Goal: Task Accomplishment & Management: Manage account settings

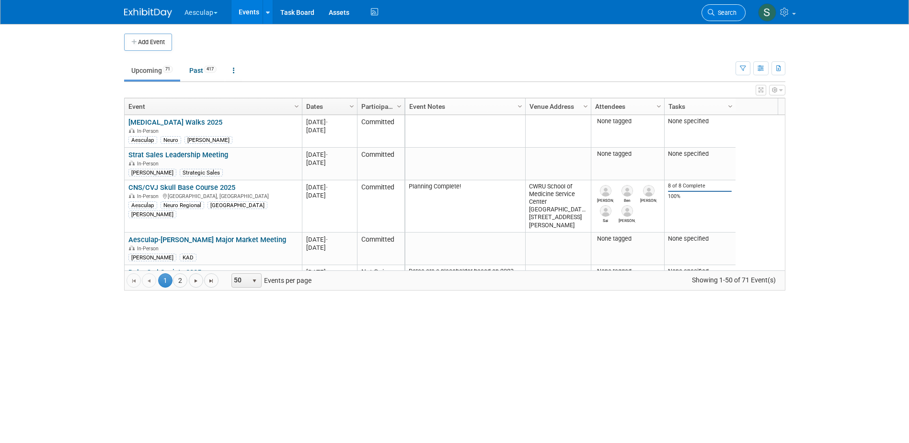
click at [731, 12] on span "Search" at bounding box center [725, 12] width 22 height 7
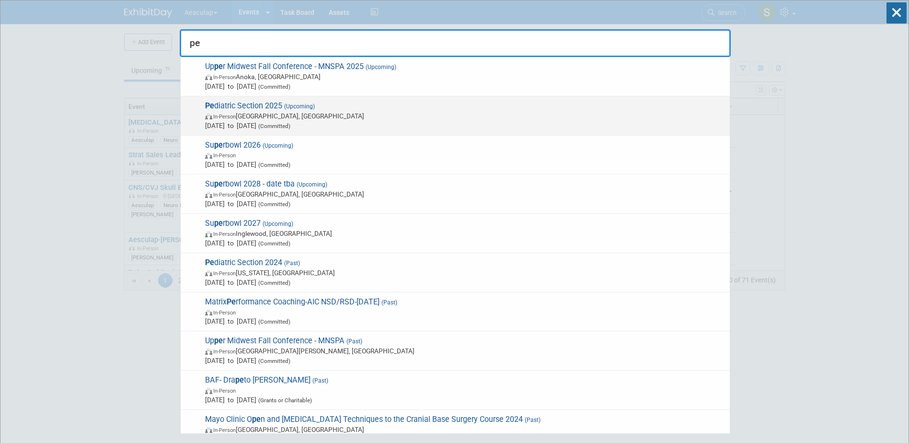
type input "pe"
click at [225, 102] on span "Pe diatric Section 2025 (Upcoming) In-Person [GEOGRAPHIC_DATA], [GEOGRAPHIC_DAT…" at bounding box center [463, 115] width 523 height 29
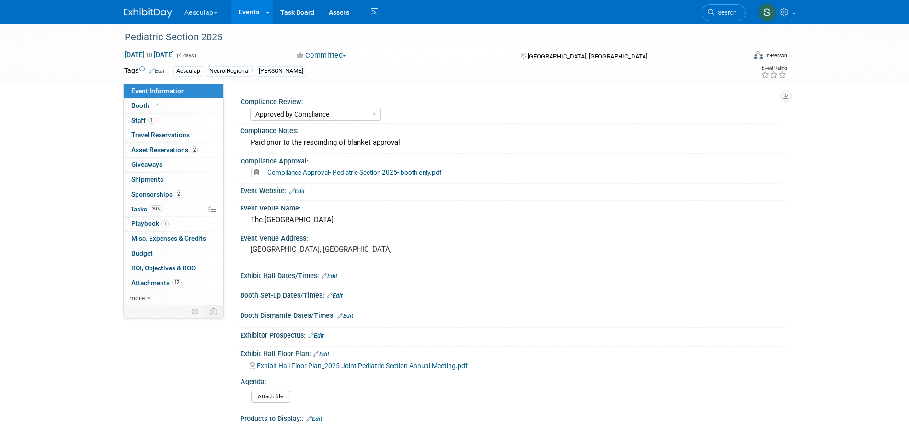
select select "Approved by Compliance"
select select "Neuro"
click at [135, 190] on link "2 Sponsorships 2" at bounding box center [174, 194] width 100 height 14
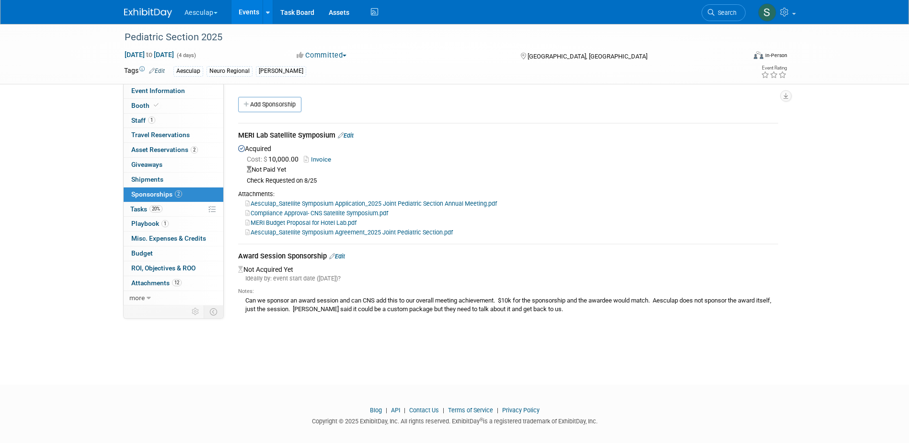
click at [349, 137] on link "Edit" at bounding box center [346, 135] width 16 height 7
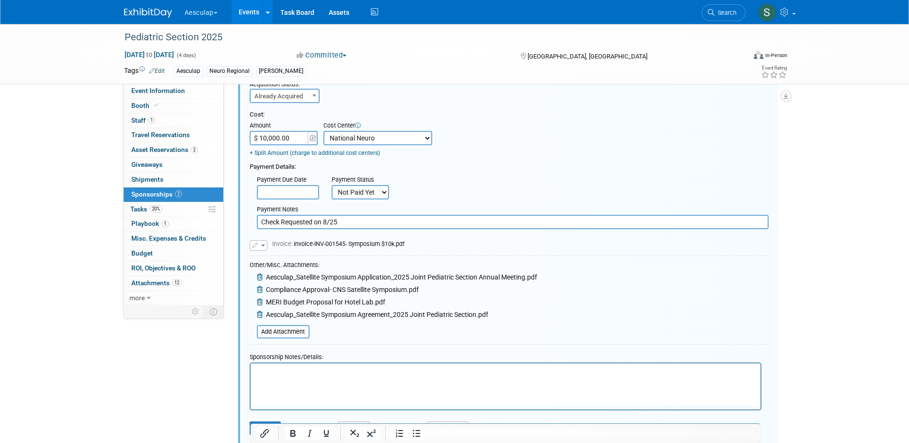
scroll to position [254, 0]
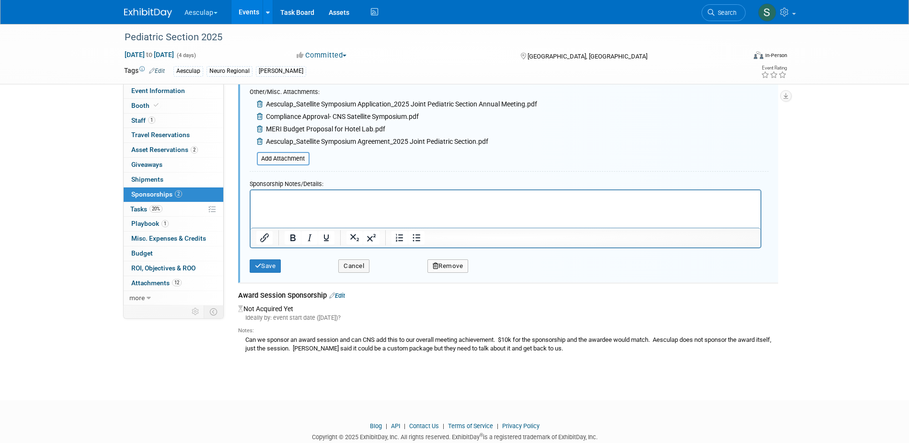
click at [274, 198] on p "Rich Text Area. Press ALT-0 for help." at bounding box center [505, 199] width 499 height 10
click at [255, 199] on body "MERI has not done any labs like this at the Peabody before" at bounding box center [505, 199] width 500 height 10
click at [416, 239] on icon "Bullet list" at bounding box center [416, 237] width 11 height 11
click at [473, 195] on li "MERI has not done any labs like this at the Peabody before" at bounding box center [515, 199] width 480 height 10
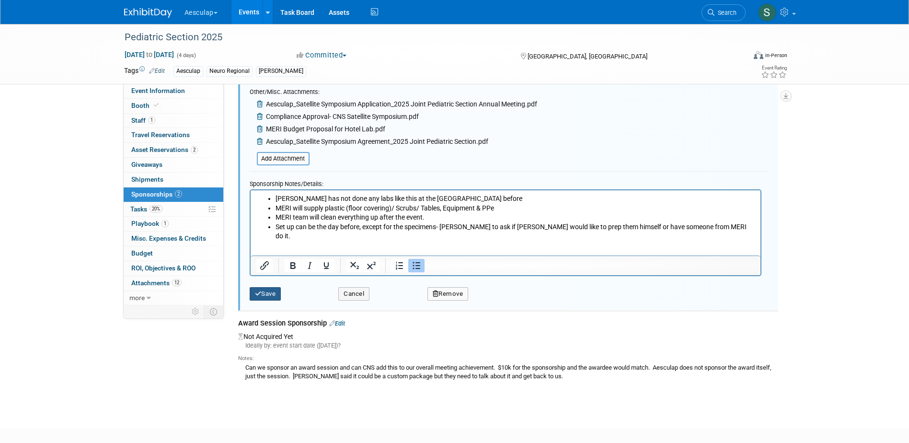
click at [268, 298] on button "Save" at bounding box center [266, 293] width 32 height 13
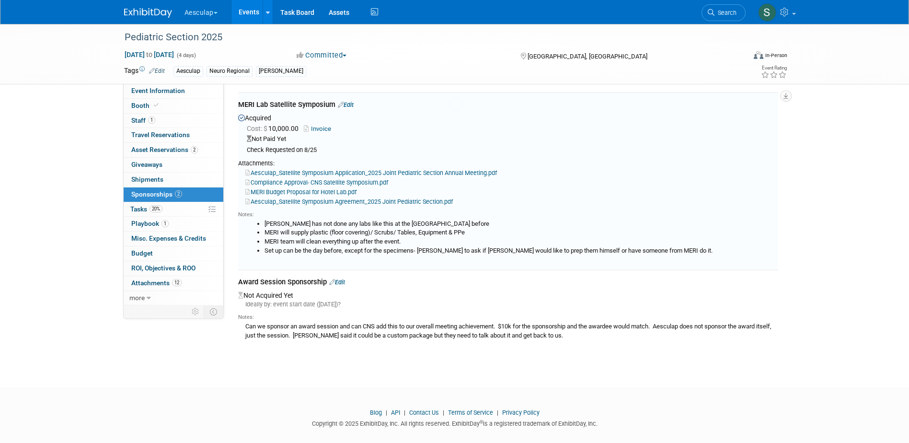
scroll to position [14, 0]
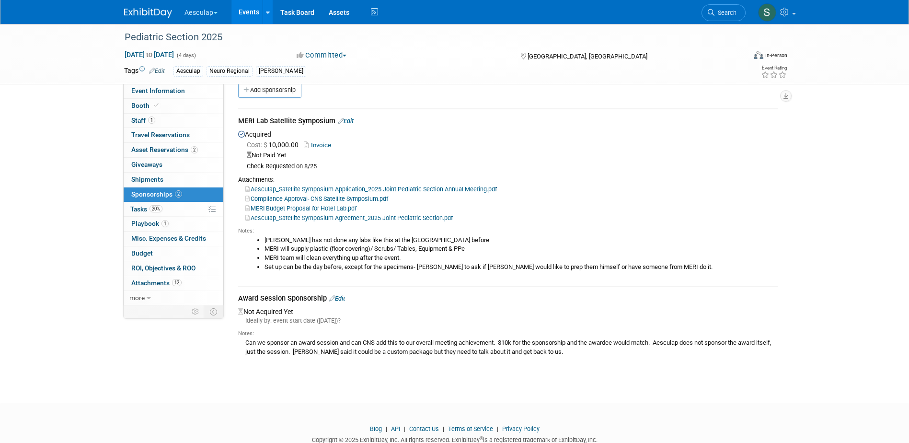
drag, startPoint x: 722, startPoint y: 15, endPoint x: 740, endPoint y: 17, distance: 18.3
click at [722, 15] on span "Search" at bounding box center [725, 12] width 22 height 7
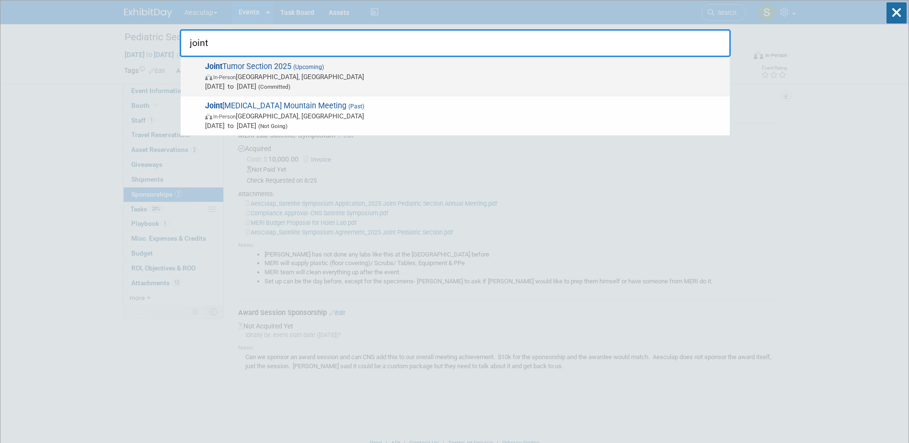
type input "joint"
click at [250, 67] on span "Joint Tumor Section 2025 (Upcoming) In-Person Los Angeles, CA Oct 10, 2025 to O…" at bounding box center [463, 76] width 523 height 29
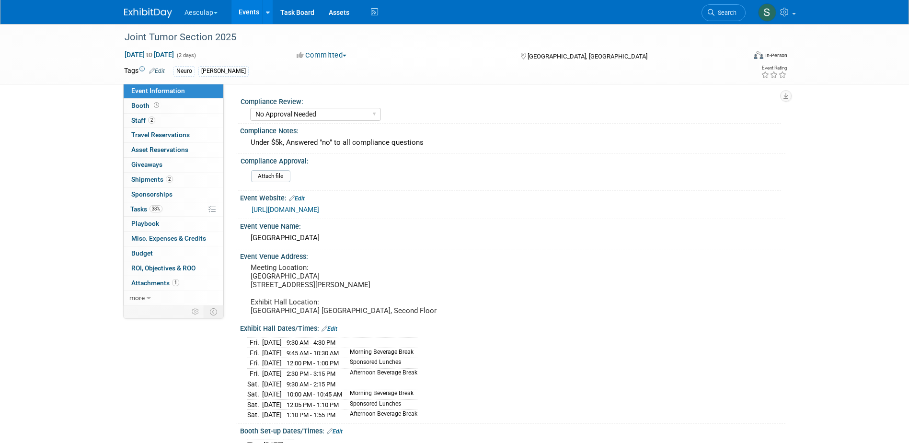
select select "No Approval Needed"
select select "Neuro"
click at [141, 104] on span "Booth" at bounding box center [146, 106] width 30 height 8
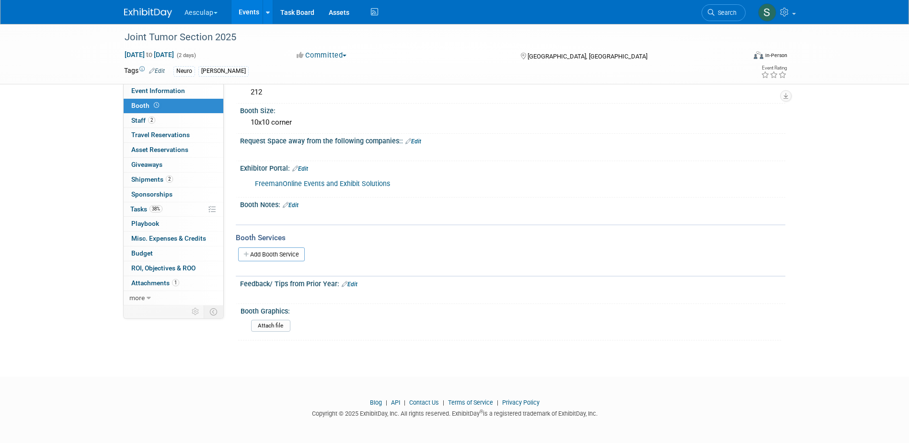
scroll to position [60, 0]
click at [266, 254] on link "Add Booth Service" at bounding box center [271, 253] width 67 height 14
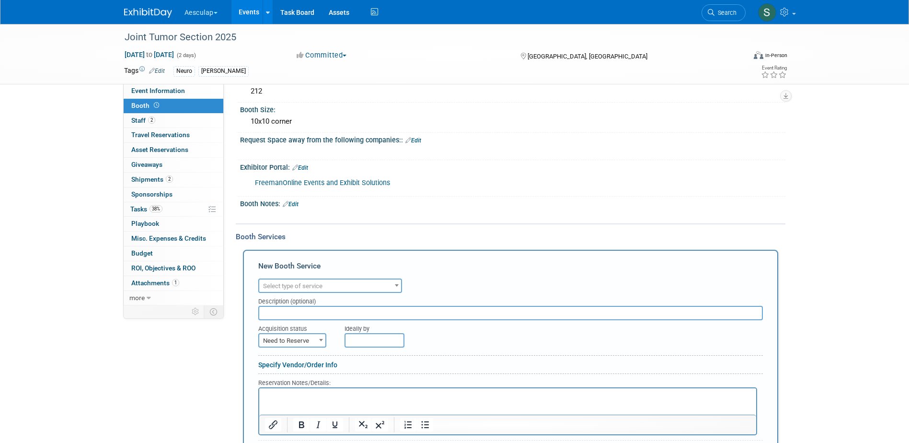
scroll to position [0, 0]
click at [303, 282] on span "Select type of service" at bounding box center [292, 285] width 59 height 7
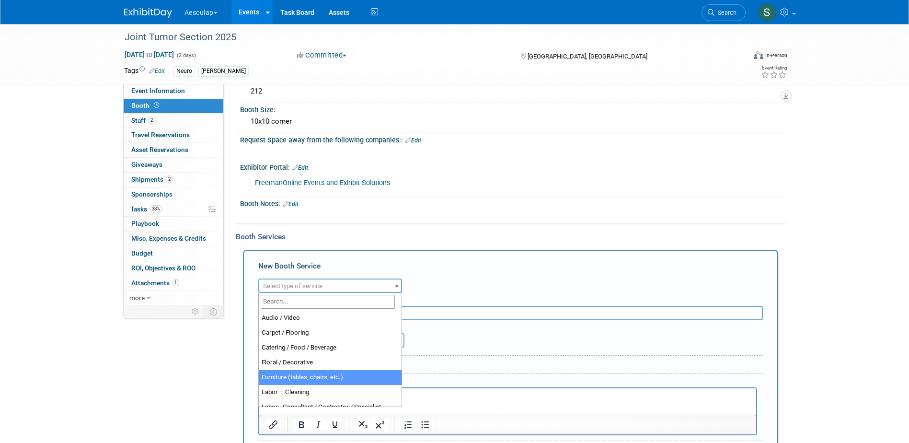
select select "6"
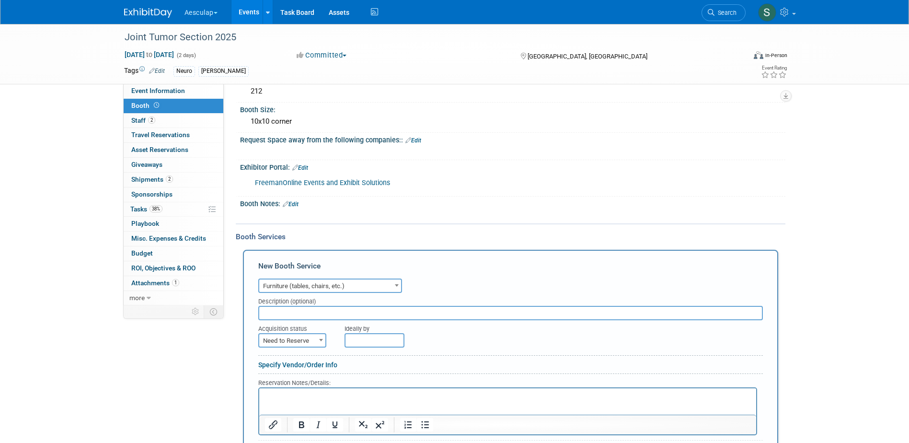
scroll to position [108, 0]
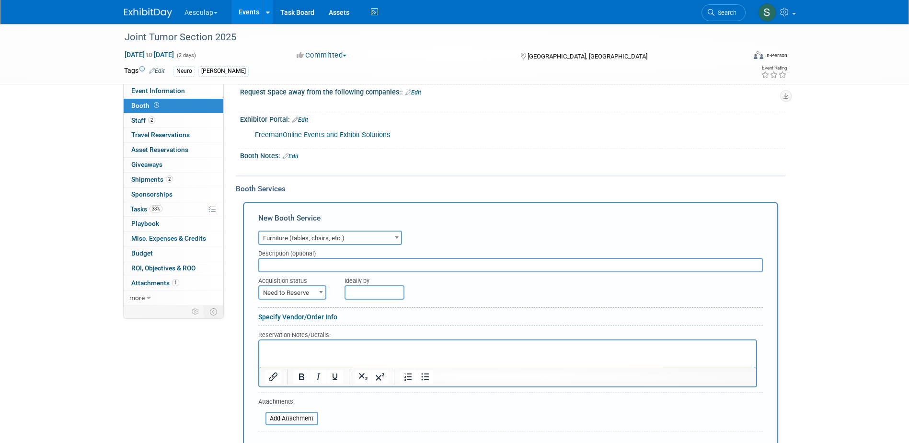
click at [285, 260] on input "text" at bounding box center [510, 265] width 504 height 14
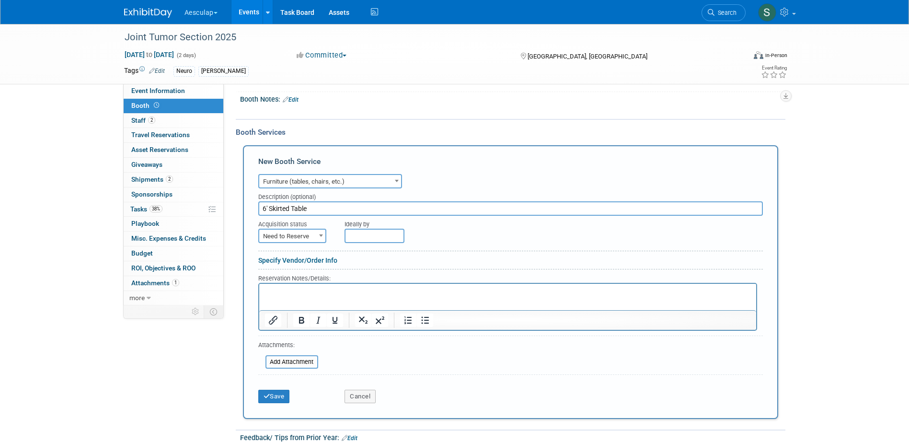
scroll to position [251, 0]
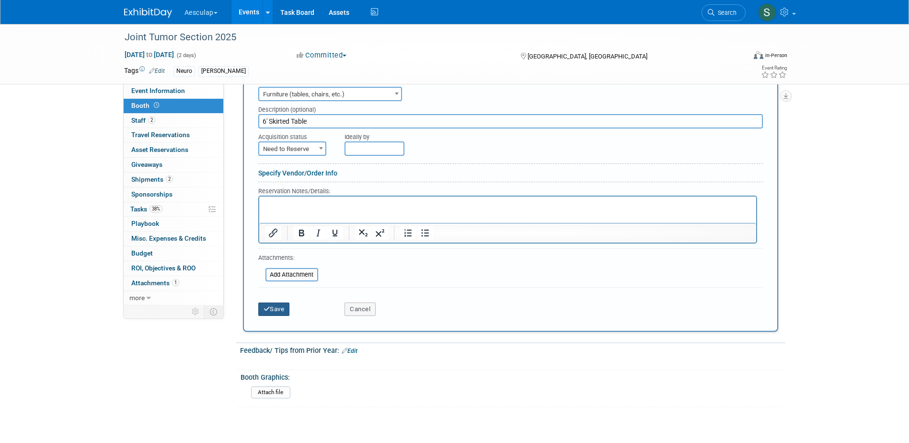
type input "6' Skirted Table"
click at [263, 310] on button "Save" at bounding box center [274, 308] width 32 height 13
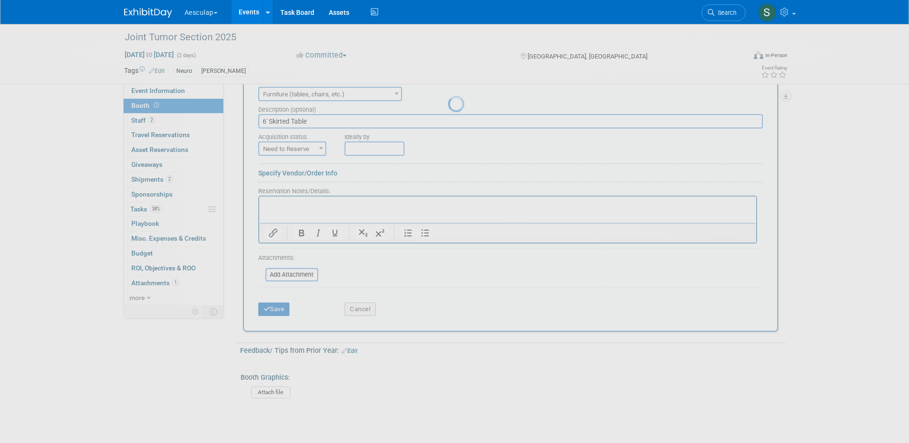
scroll to position [122, 0]
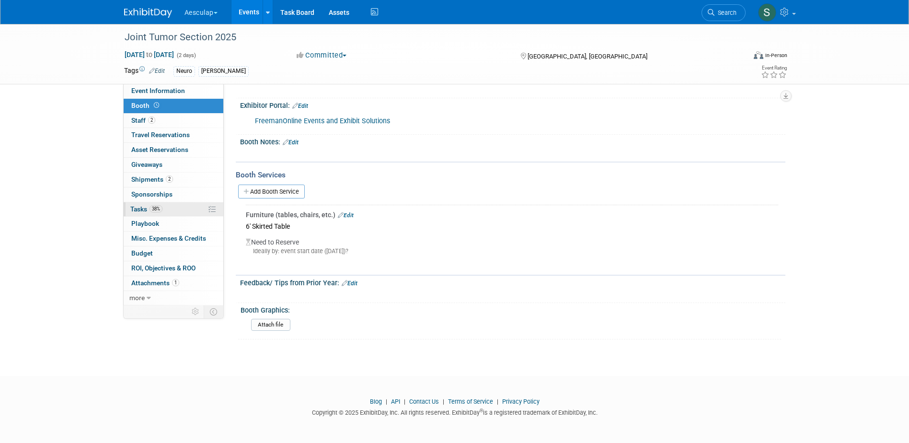
click at [142, 209] on span "Tasks 38%" at bounding box center [146, 209] width 32 height 8
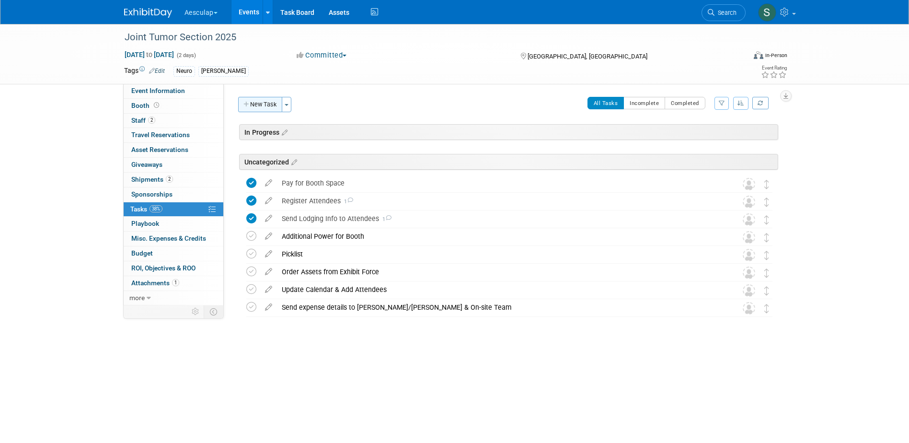
click at [272, 103] on button "New Task" at bounding box center [260, 104] width 44 height 15
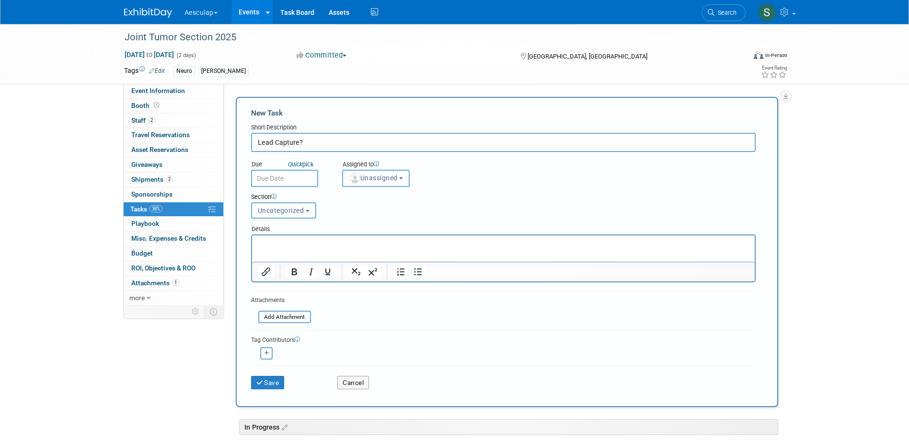
type input "Lead Capture?"
click at [282, 375] on div "Save" at bounding box center [287, 379] width 87 height 20
click at [280, 378] on button "Save" at bounding box center [268, 382] width 34 height 13
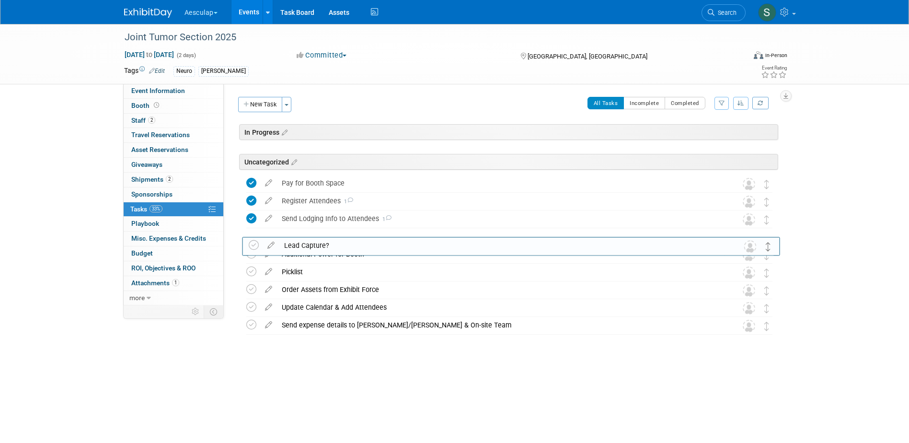
drag, startPoint x: 767, startPoint y: 184, endPoint x: 769, endPoint y: 246, distance: 61.8
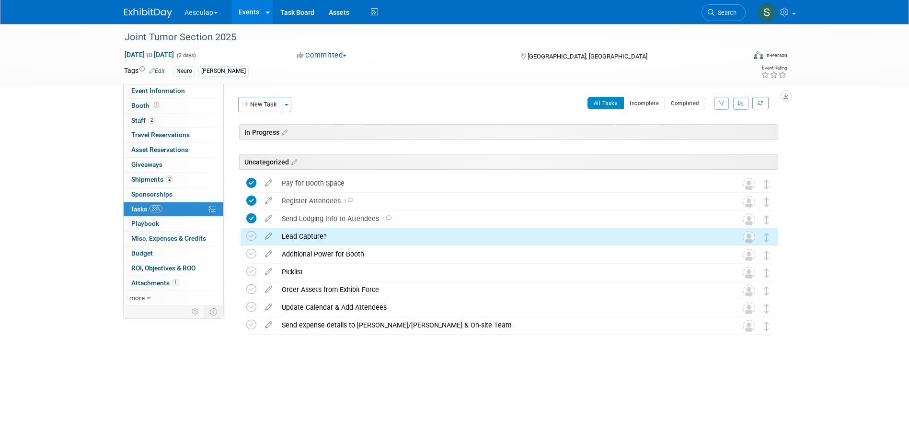
click at [307, 234] on div "Lead Capture?" at bounding box center [500, 236] width 446 height 16
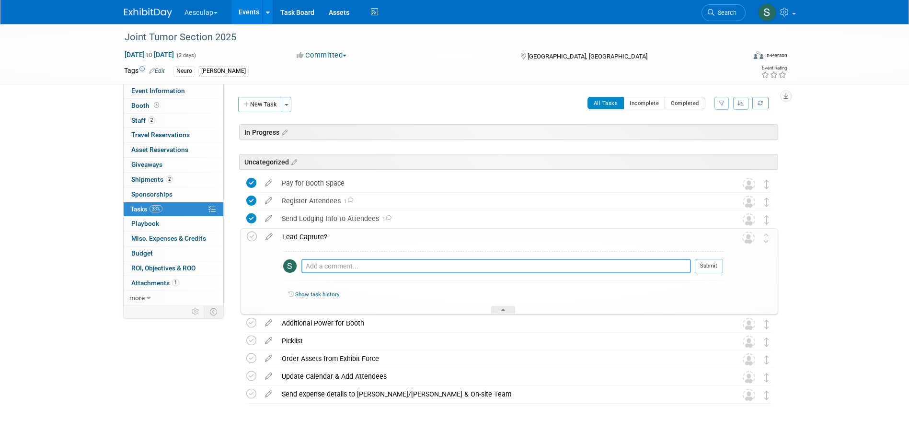
click at [325, 272] on textarea at bounding box center [495, 266] width 389 height 14
type textarea "NONE REQUIRED"
click at [708, 263] on button "Submit" at bounding box center [709, 266] width 28 height 14
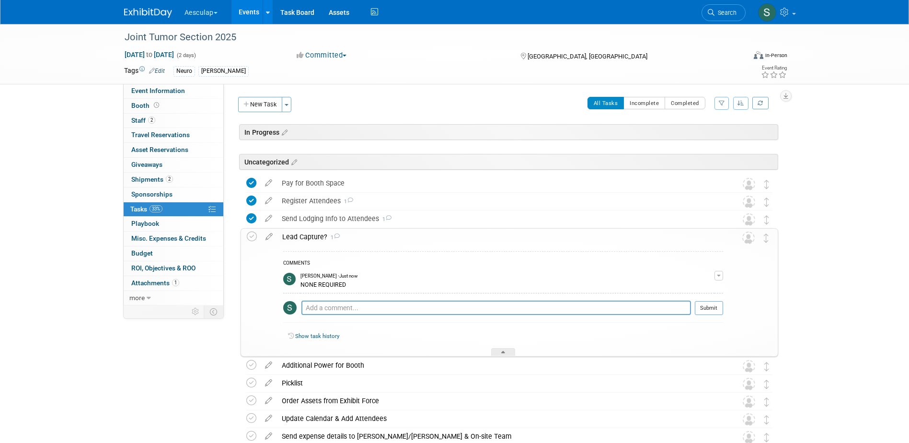
click at [300, 238] on div "Lead Capture? 1" at bounding box center [500, 237] width 446 height 16
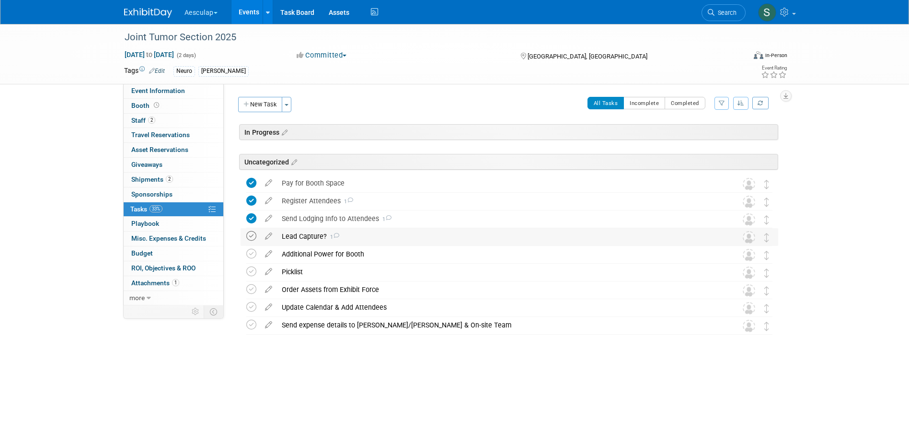
click at [253, 236] on icon at bounding box center [251, 236] width 10 height 10
click at [153, 89] on span "Event Information" at bounding box center [158, 91] width 54 height 8
select select "No Approval Needed"
select select "Neuro"
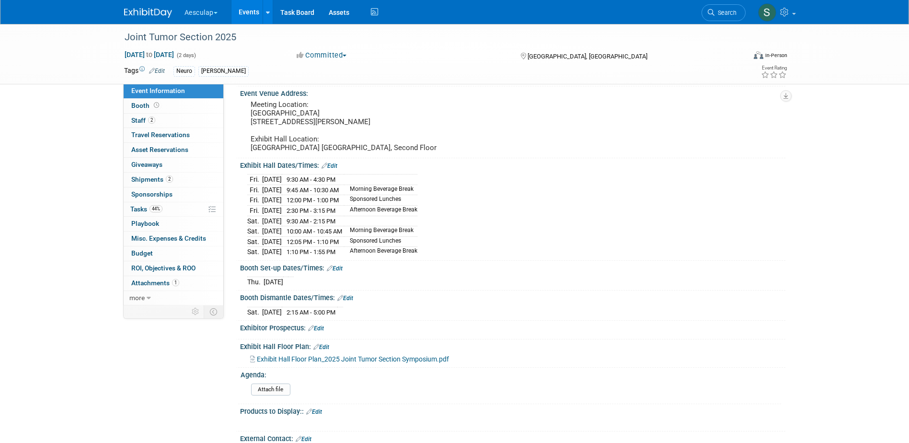
scroll to position [192, 0]
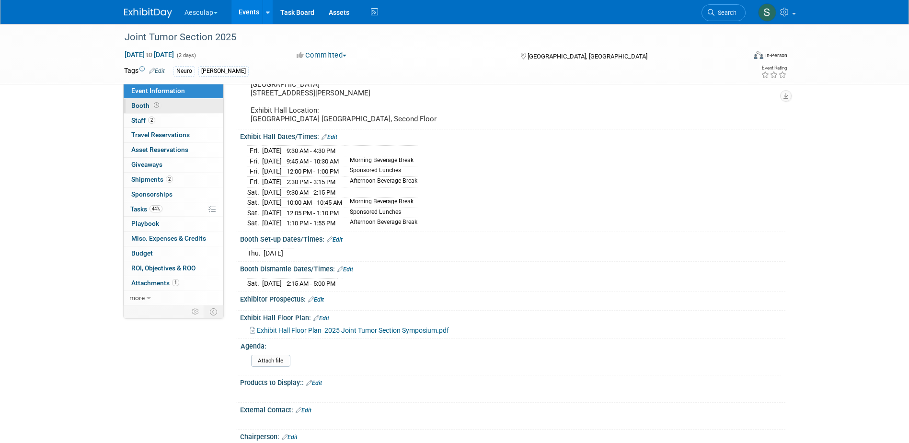
click at [139, 107] on span "Booth" at bounding box center [146, 106] width 30 height 8
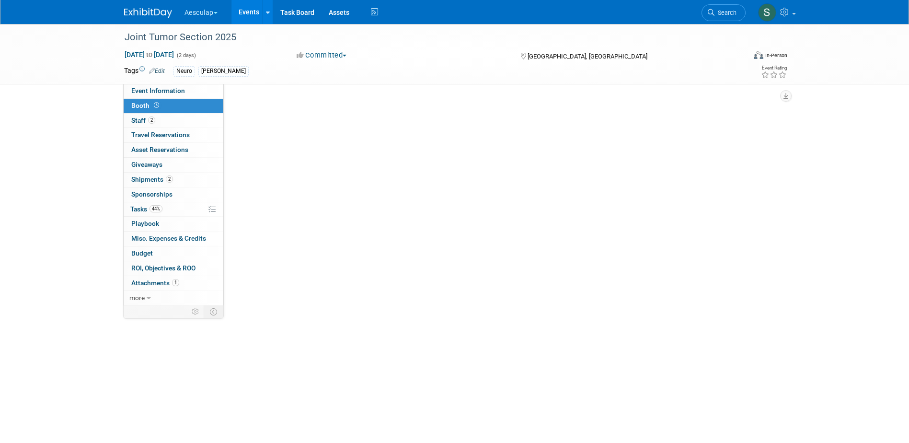
scroll to position [0, 0]
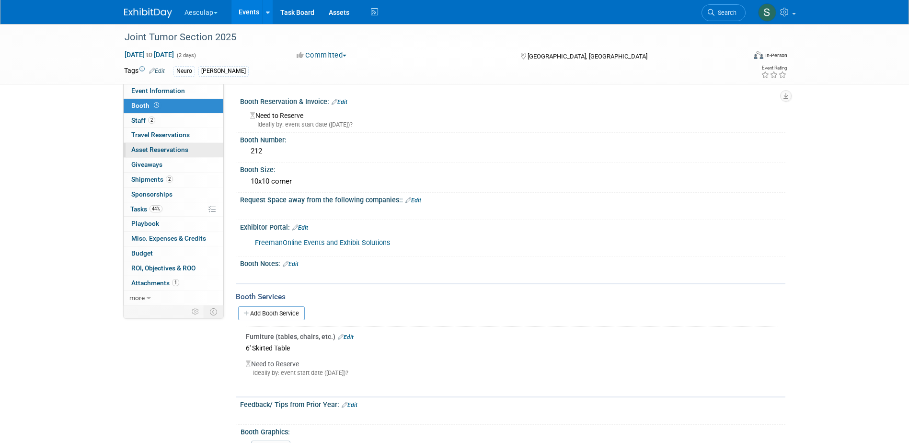
click at [143, 146] on span "Asset Reservations 0" at bounding box center [159, 150] width 57 height 8
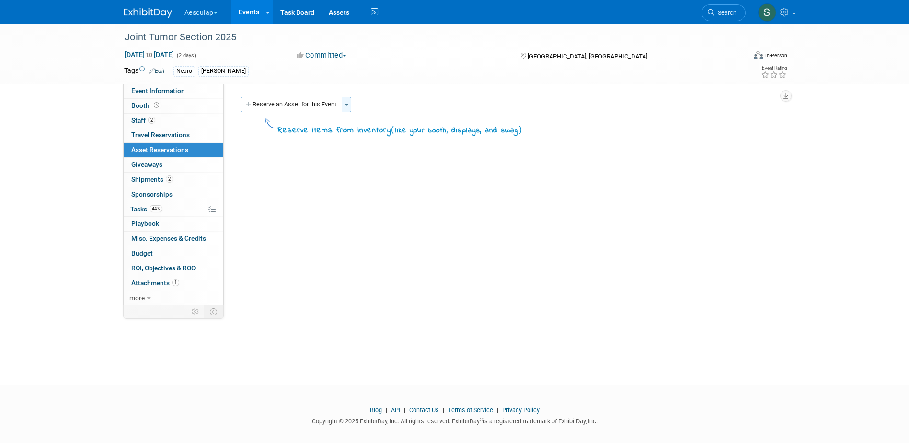
click at [343, 104] on button "Toggle Dropdown" at bounding box center [347, 104] width 10 height 15
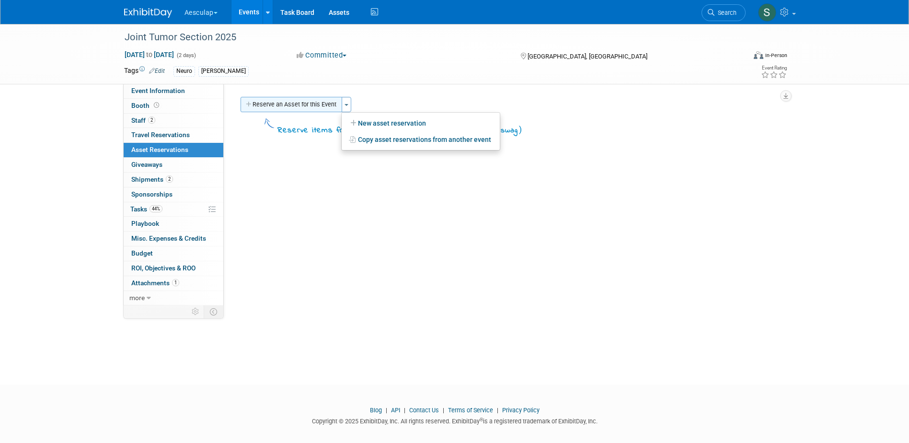
click at [286, 100] on button "Reserve an Asset for this Event" at bounding box center [291, 104] width 102 height 15
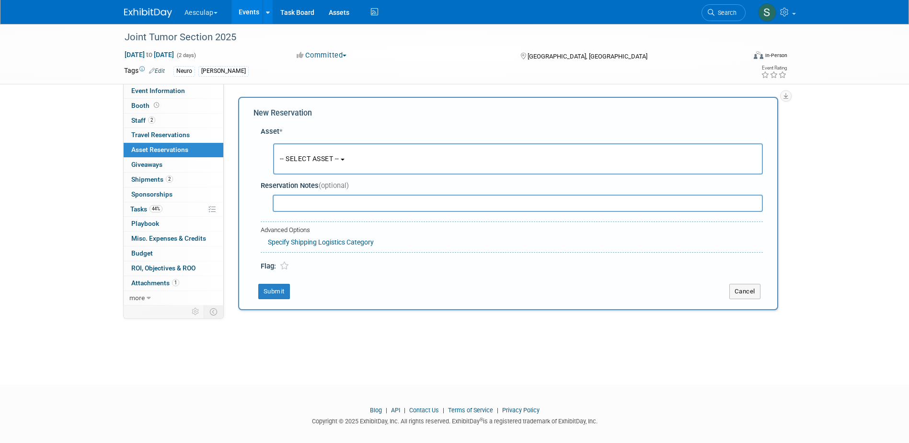
scroll to position [9, 0]
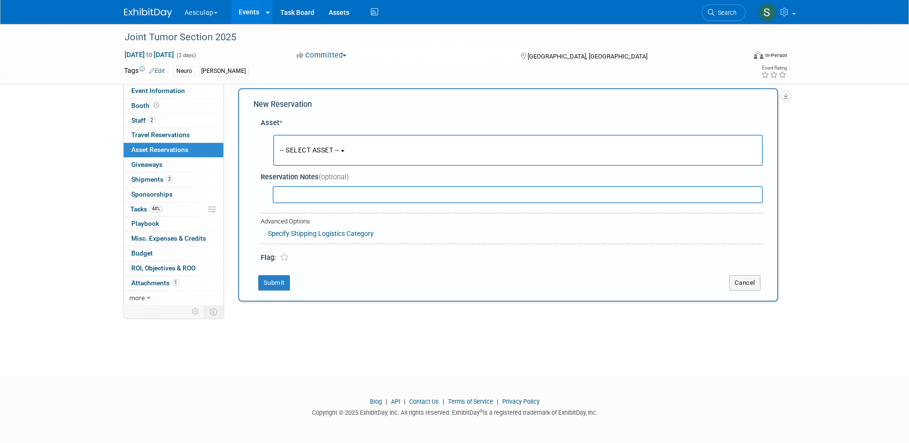
click at [312, 147] on span "-- SELECT ASSET --" at bounding box center [309, 150] width 59 height 8
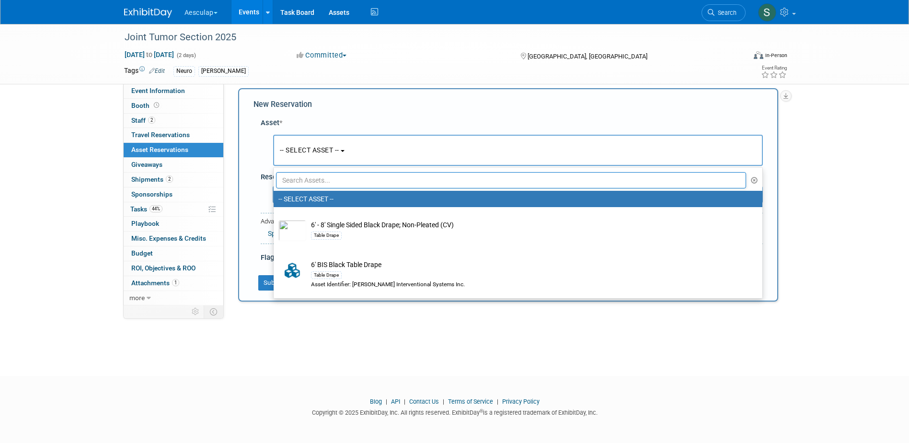
click at [311, 177] on input "text" at bounding box center [511, 180] width 470 height 16
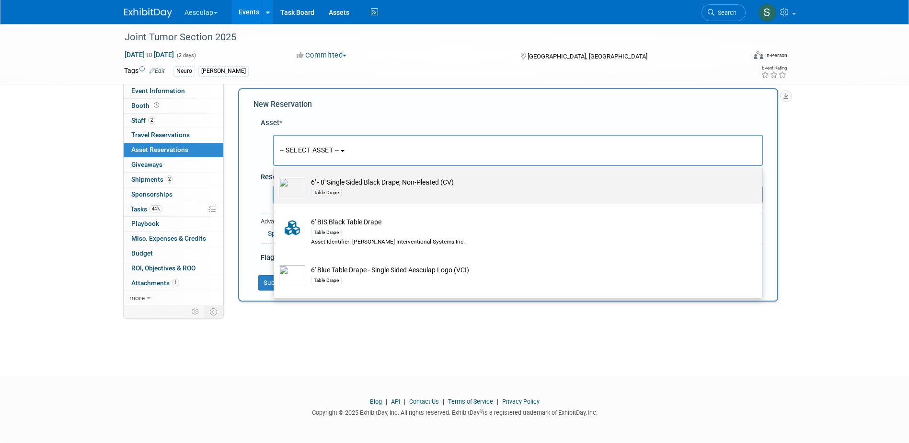
scroll to position [96, 0]
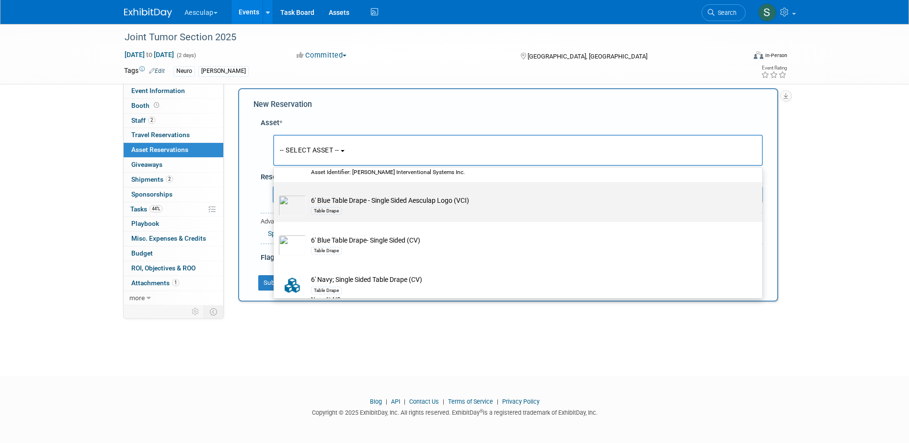
type input "tab"
click at [400, 208] on div "Table Drape" at bounding box center [527, 210] width 432 height 11
click at [275, 194] on input "6' Blue Table Drape - Single Sided Aesculap Logo (VCI) Table Drape" at bounding box center [272, 190] width 6 height 6
select select "10699083"
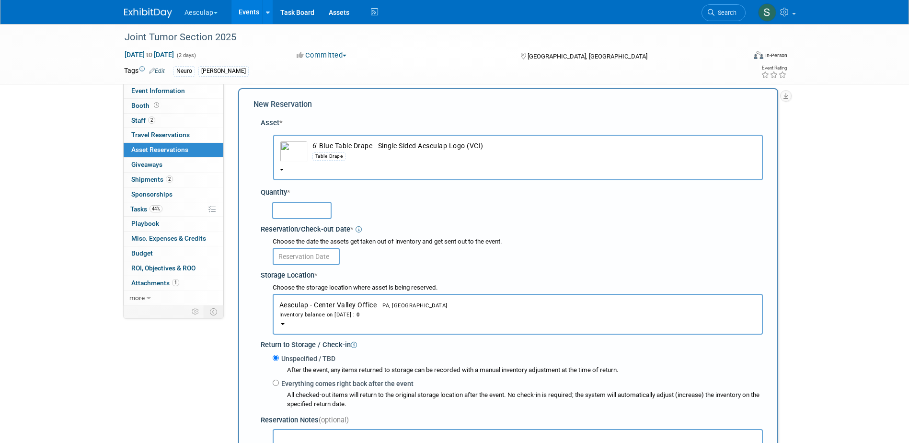
click at [300, 219] on div at bounding box center [513, 210] width 499 height 23
click at [299, 213] on input "1" at bounding box center [301, 210] width 59 height 17
type input "1"
click at [363, 305] on span "Aesculap - Center Valley Office PA, United States Inventory balance on Aug 25, …" at bounding box center [517, 310] width 477 height 18
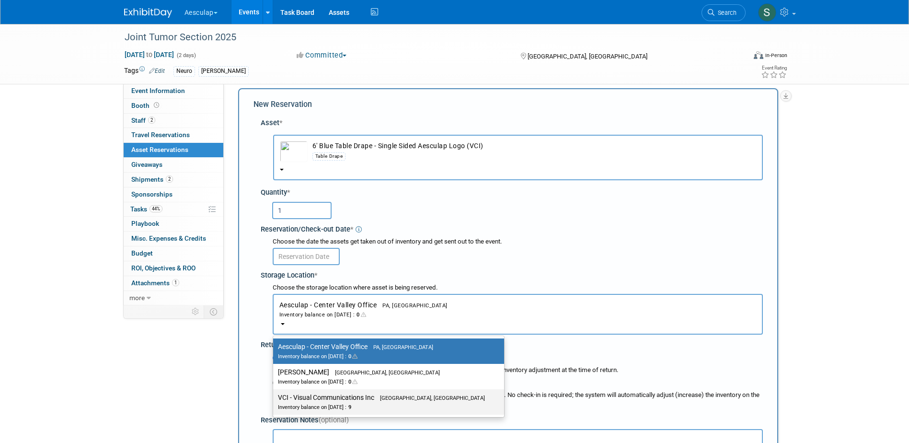
click at [332, 407] on div "Inventory balance on Aug 25, 2025 : 9" at bounding box center [381, 406] width 207 height 9
click at [274, 400] on input "VCI - Visual Communications Inc Aston, PA Inventory balance on Aug 25, 2025 : 9" at bounding box center [271, 397] width 6 height 6
select select "11223038"
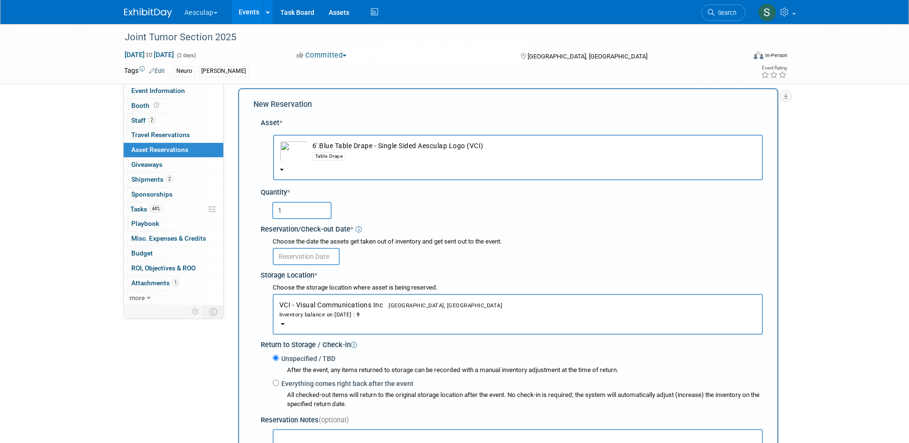
click at [307, 252] on input "text" at bounding box center [306, 256] width 67 height 17
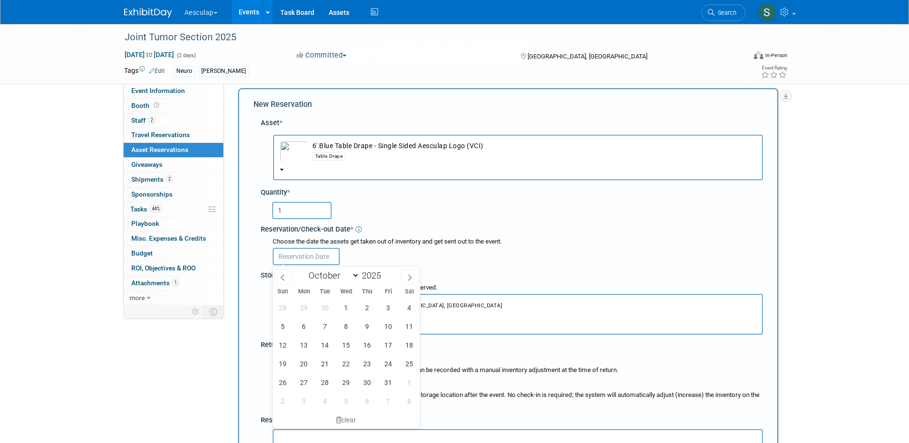
click at [308, 252] on input "text" at bounding box center [306, 256] width 67 height 17
click at [505, 217] on div "1" at bounding box center [517, 209] width 491 height 19
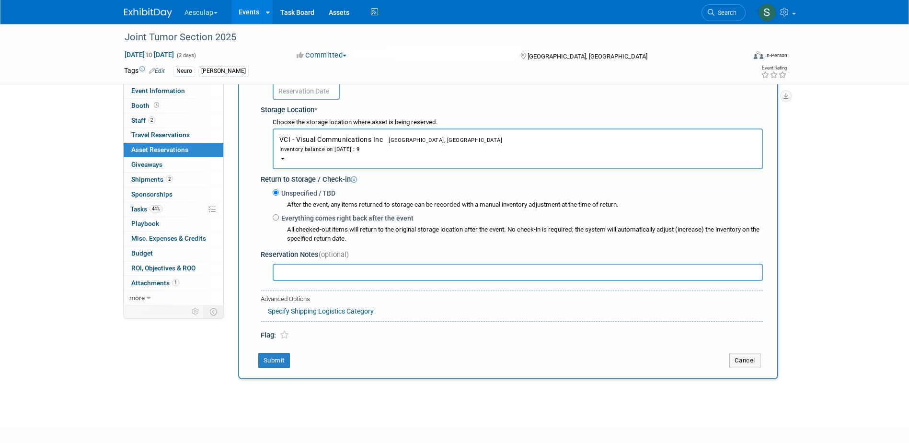
scroll to position [83, 0]
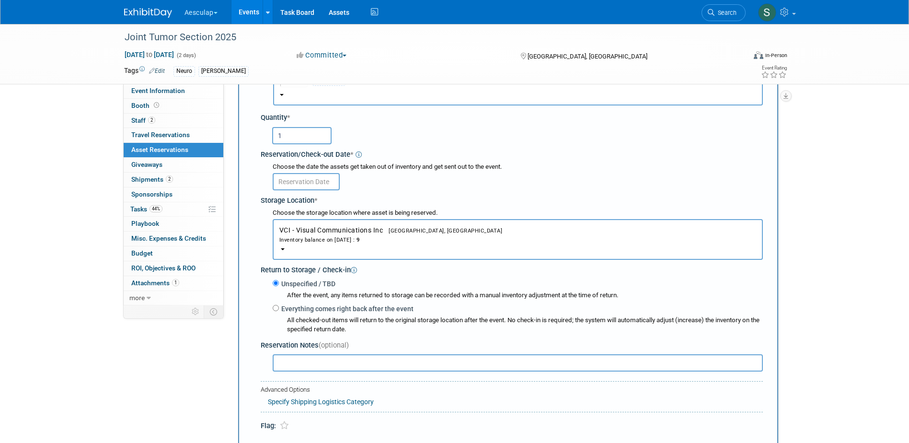
click at [300, 182] on input "text" at bounding box center [306, 181] width 67 height 17
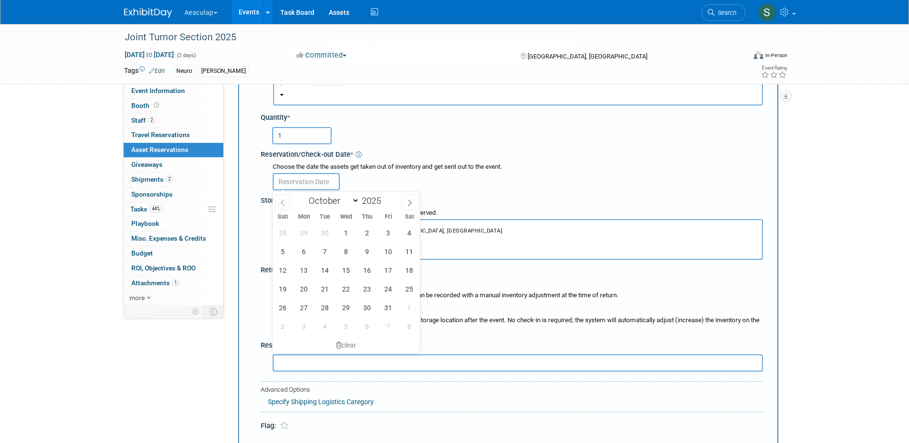
click at [281, 204] on icon at bounding box center [282, 202] width 7 height 7
select select "8"
click at [320, 273] on span "16" at bounding box center [325, 270] width 19 height 19
type input "[DATE]"
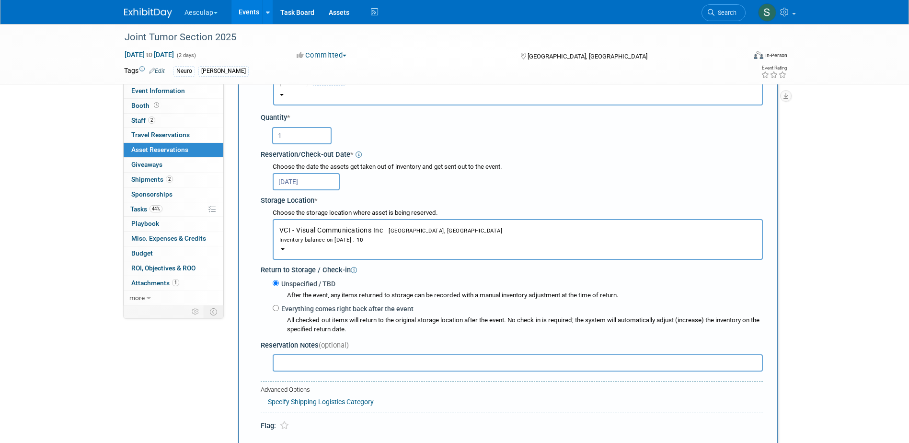
click at [312, 313] on label "Everything comes right back after the event" at bounding box center [346, 309] width 135 height 10
click at [279, 311] on input "Everything comes right back after the event" at bounding box center [276, 308] width 6 height 6
radio input "true"
select select "9"
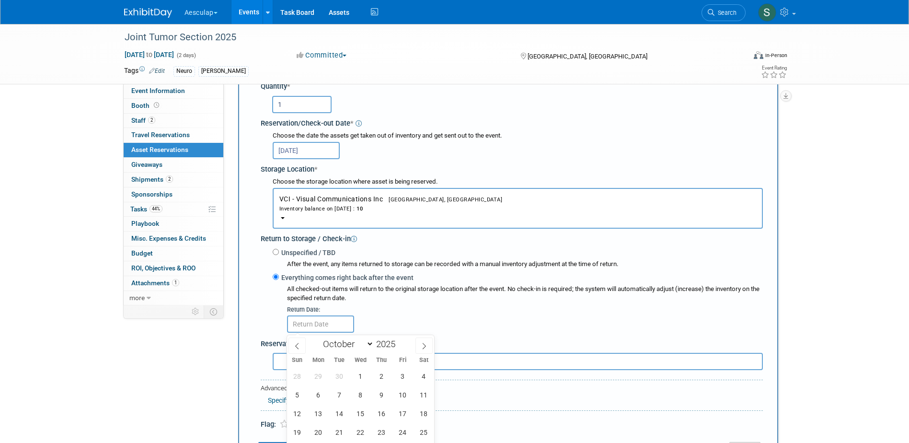
scroll to position [131, 0]
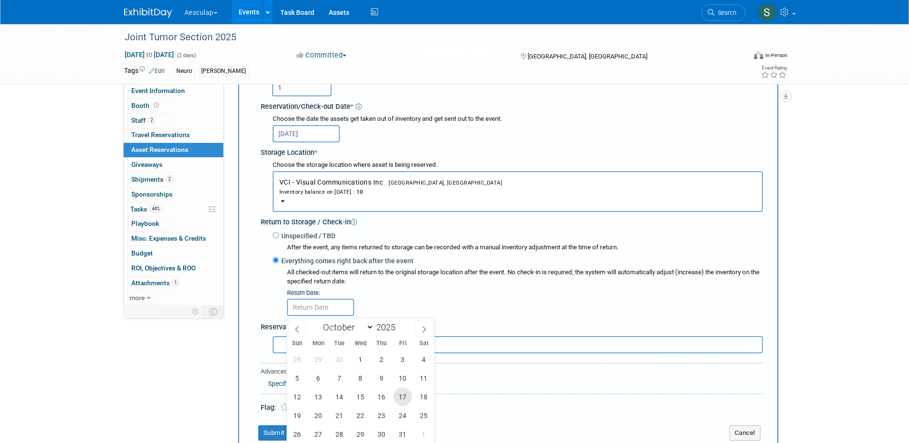
click at [398, 396] on span "17" at bounding box center [402, 396] width 19 height 19
type input "[DATE]"
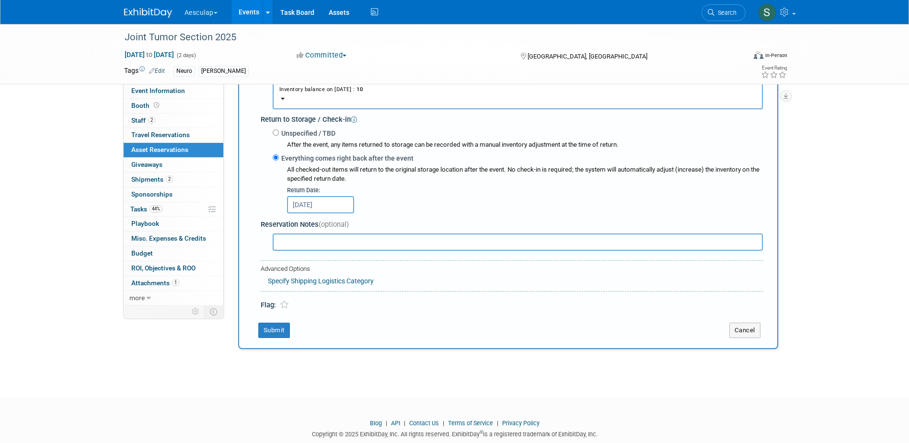
scroll to position [257, 0]
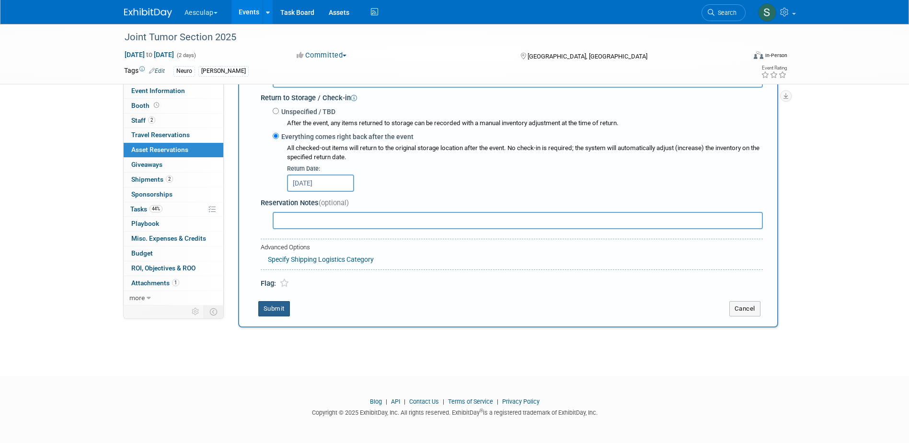
click at [271, 311] on button "Submit" at bounding box center [274, 308] width 32 height 15
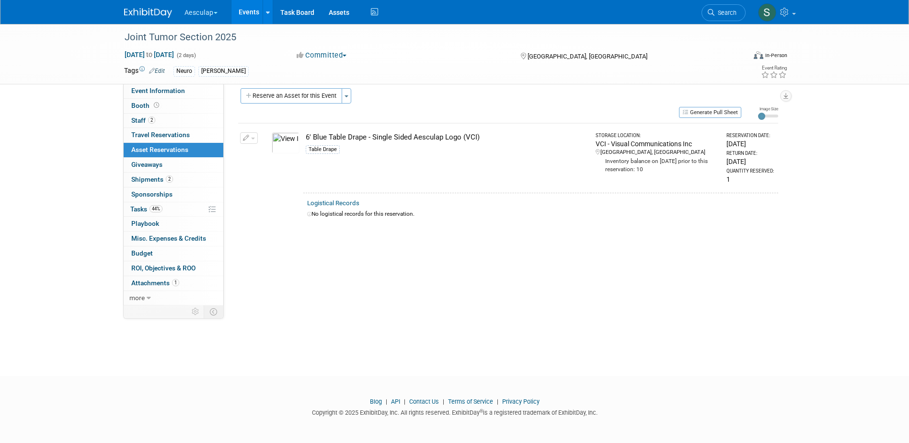
scroll to position [9, 0]
click at [347, 97] on span "button" at bounding box center [346, 96] width 4 height 2
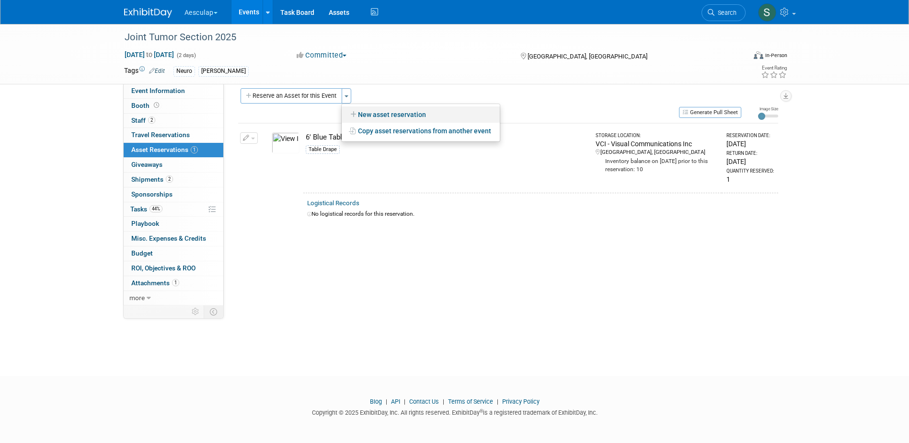
click at [358, 116] on link "New asset reservation" at bounding box center [421, 114] width 158 height 16
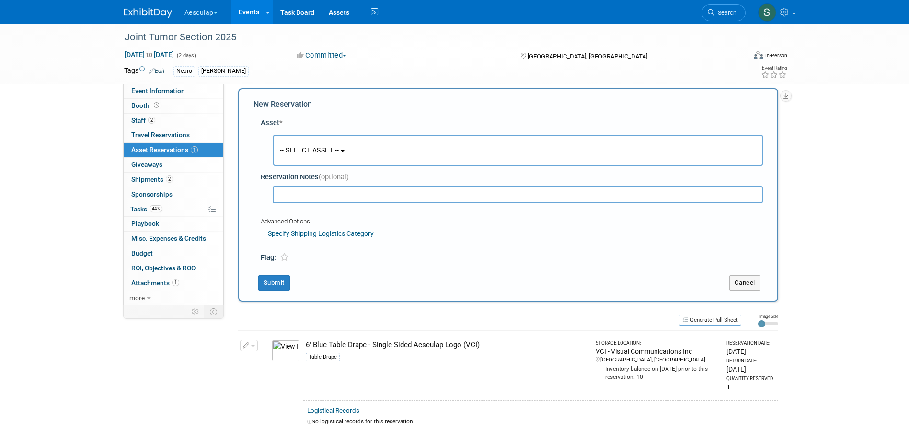
scroll to position [9, 0]
click at [337, 153] on span "-- SELECT ASSET --" at bounding box center [309, 150] width 59 height 8
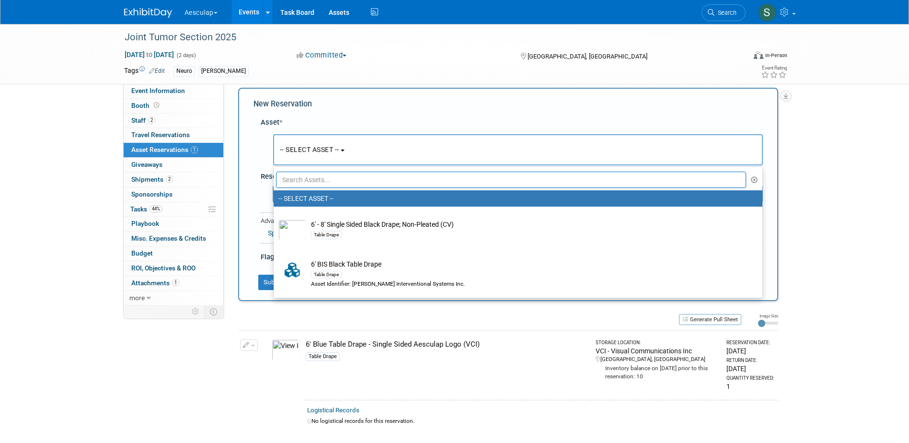
click at [332, 185] on input "text" at bounding box center [511, 179] width 470 height 16
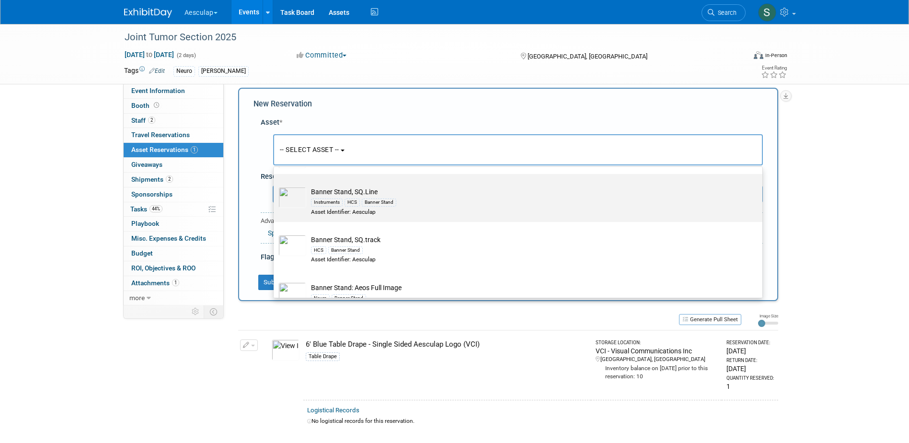
scroll to position [623, 0]
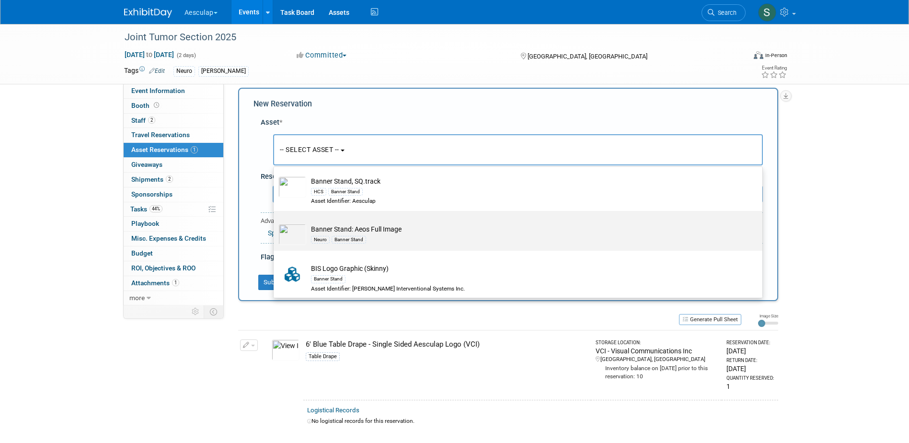
type input "banner"
click at [359, 234] on td "Banner Stand: Aeos Full Image Neuro Banner Stand" at bounding box center [524, 234] width 437 height 21
click at [275, 222] on input "Banner Stand: Aeos Full Image Neuro Banner Stand" at bounding box center [272, 219] width 6 height 6
select select "10710050"
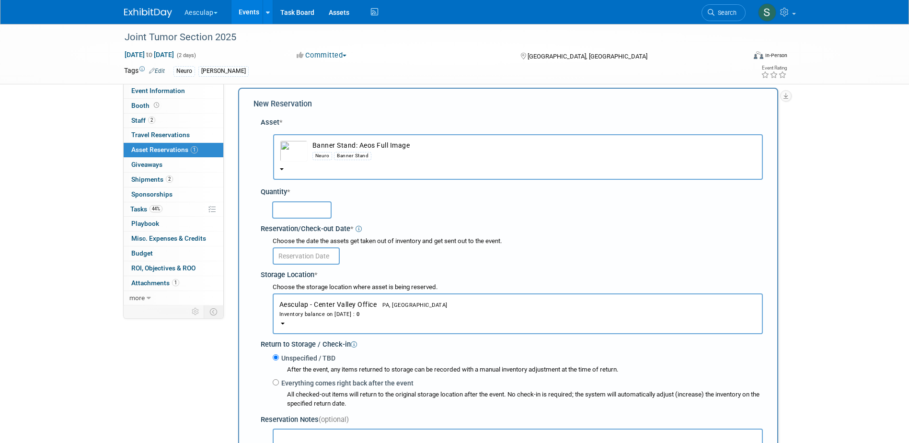
click at [359, 309] on div "Inventory balance on Aug 25, 2025 : 0" at bounding box center [517, 313] width 477 height 9
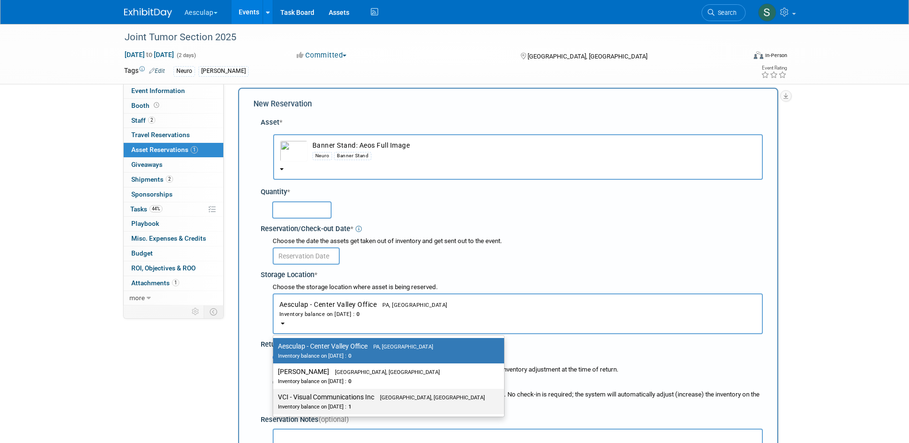
click at [368, 400] on label "VCI - Visual Communications Inc Aston, PA Inventory balance on Aug 25, 2025 : 1" at bounding box center [386, 401] width 217 height 22
click at [274, 400] on input "VCI - Visual Communications Inc Aston, PA Inventory balance on Aug 25, 2025 : 1" at bounding box center [271, 397] width 6 height 6
select select "11223038"
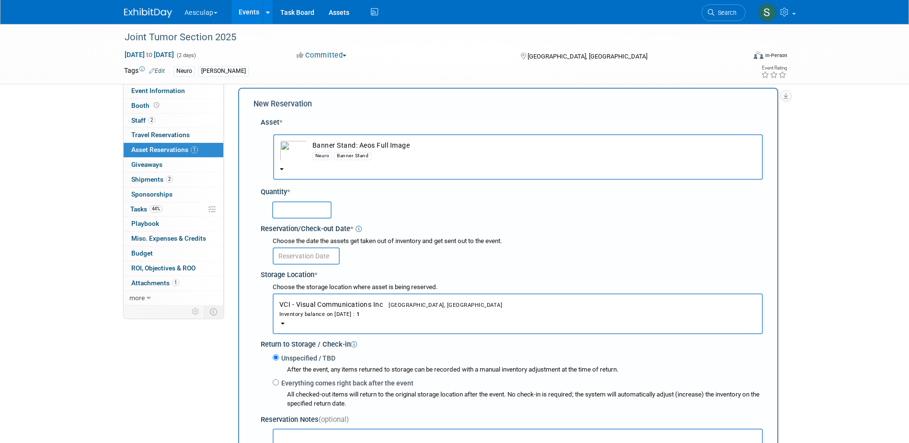
click at [297, 212] on input "text" at bounding box center [301, 209] width 59 height 17
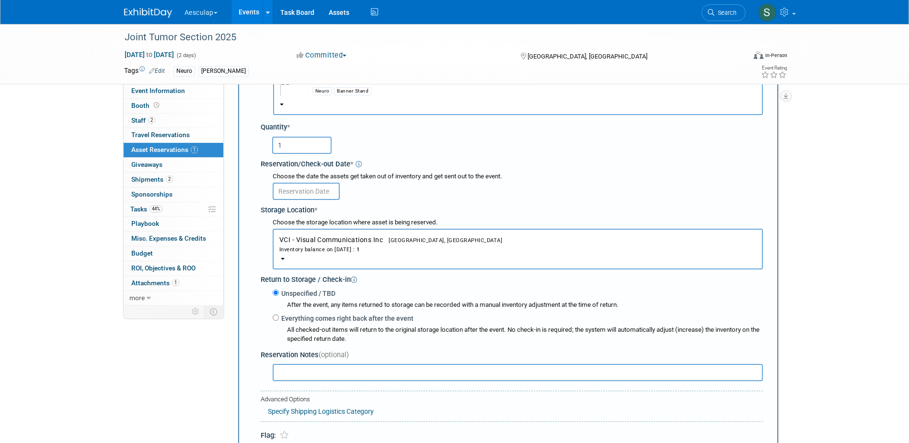
scroll to position [57, 0]
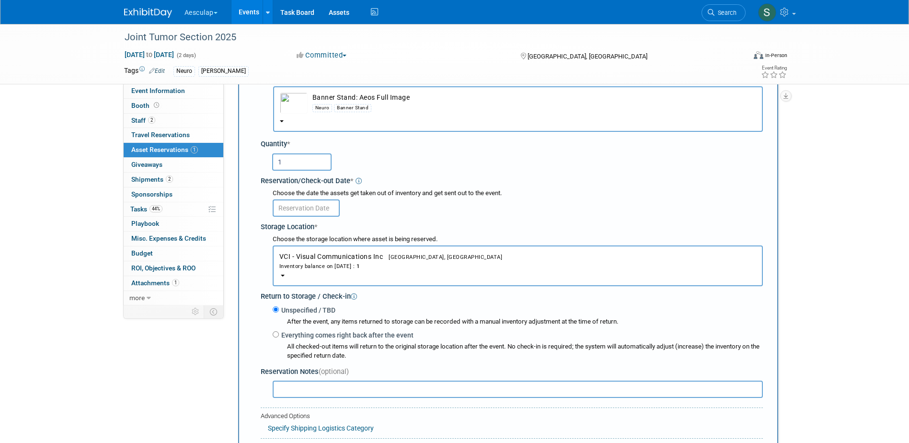
type input "1"
click at [294, 205] on input "text" at bounding box center [306, 207] width 67 height 17
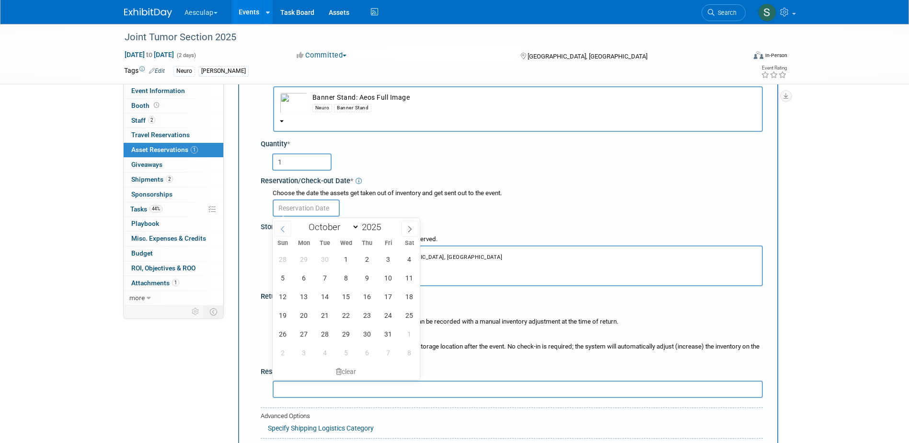
click at [280, 231] on icon at bounding box center [282, 229] width 7 height 7
select select "8"
click at [325, 297] on span "16" at bounding box center [325, 296] width 19 height 19
type input "[DATE]"
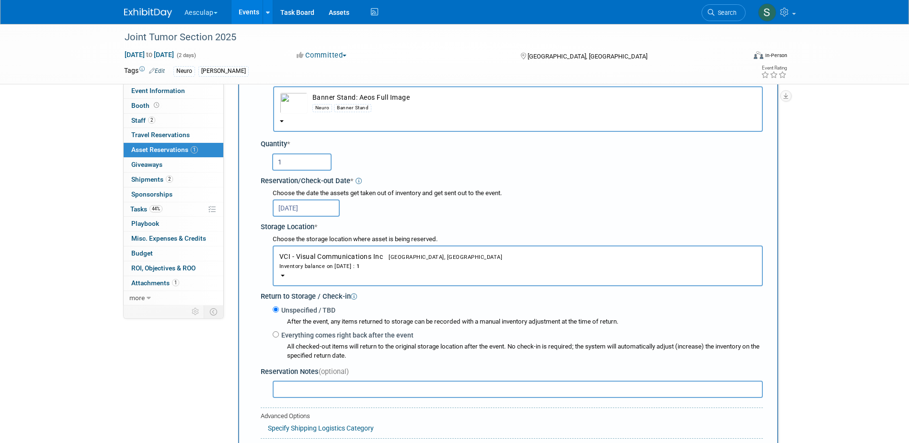
click at [294, 336] on label "Everything comes right back after the event" at bounding box center [346, 335] width 135 height 10
click at [279, 336] on input "Everything comes right back after the event" at bounding box center [276, 334] width 6 height 6
radio input "true"
select select "9"
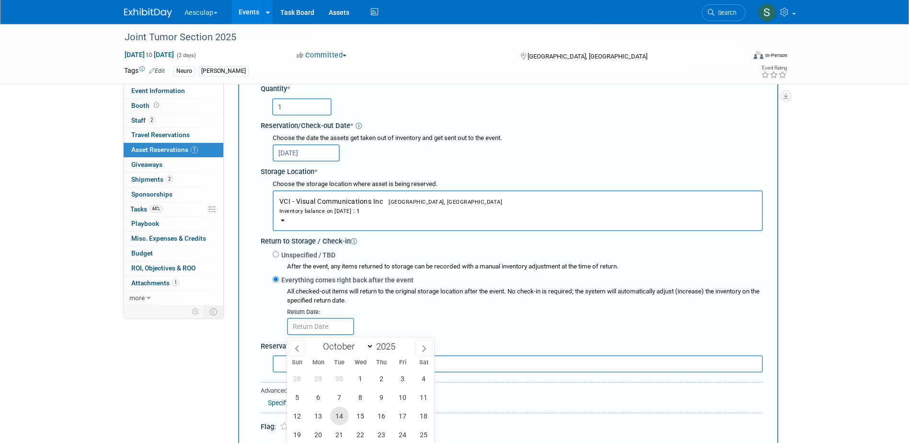
scroll to position [249, 0]
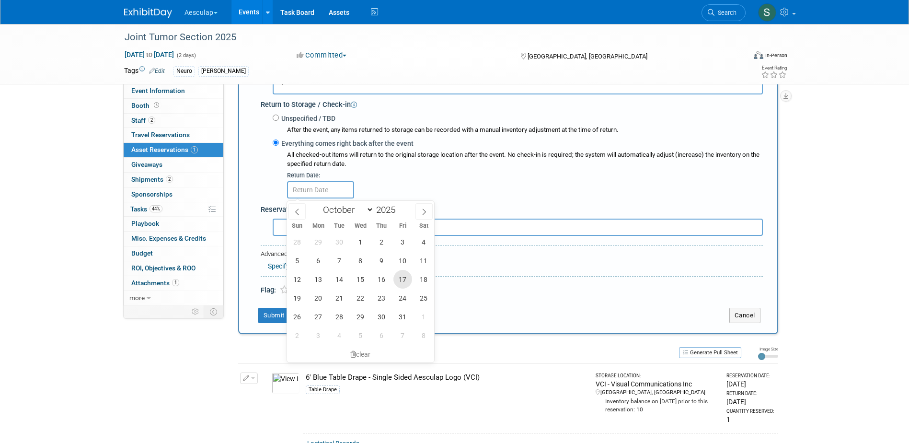
click at [401, 282] on span "17" at bounding box center [402, 279] width 19 height 19
type input "[DATE]"
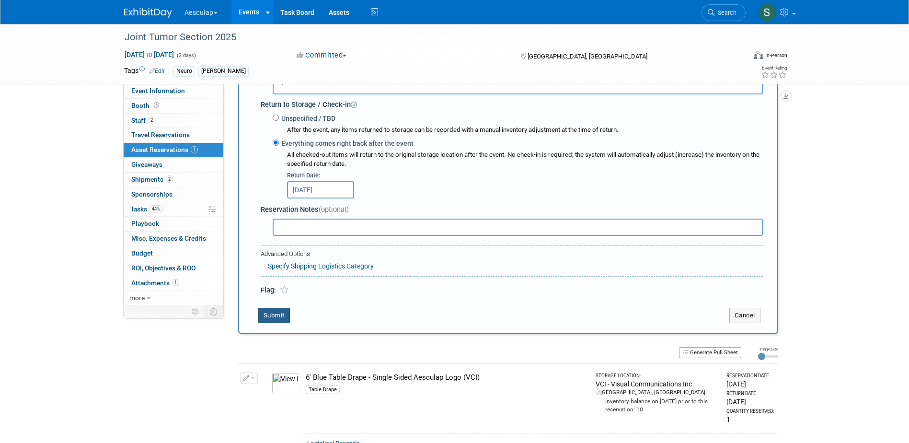
click at [270, 312] on button "Submit" at bounding box center [274, 315] width 32 height 15
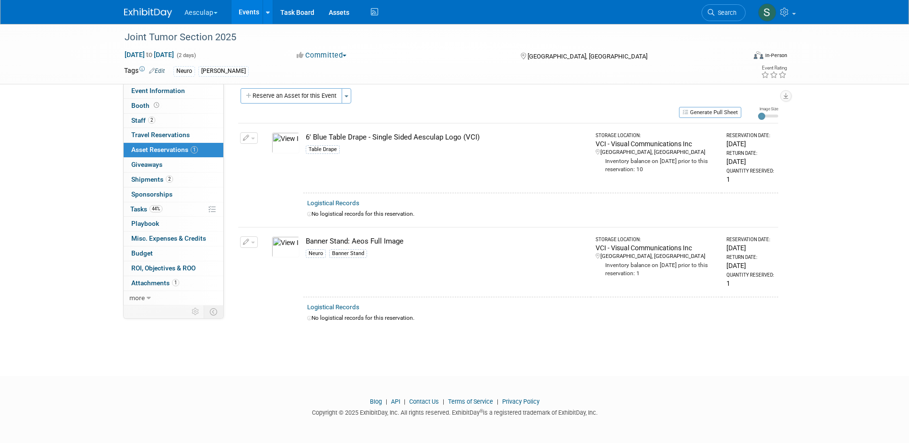
scroll to position [9, 0]
click at [152, 90] on span "Event Information" at bounding box center [158, 91] width 54 height 8
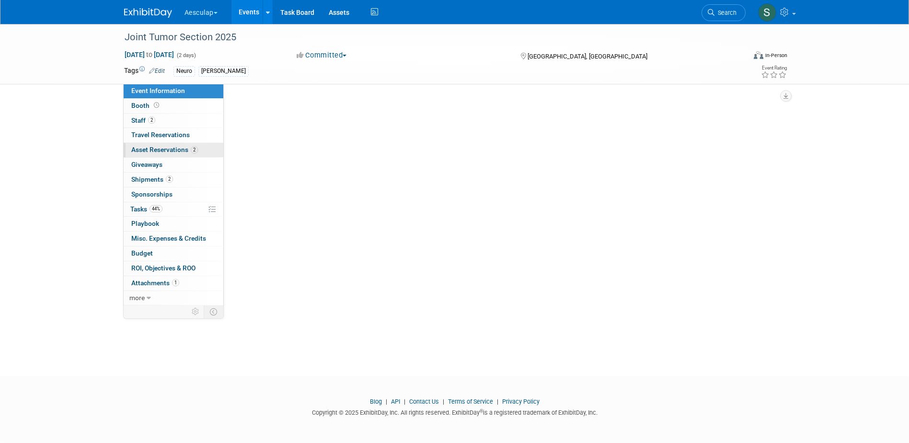
scroll to position [0, 0]
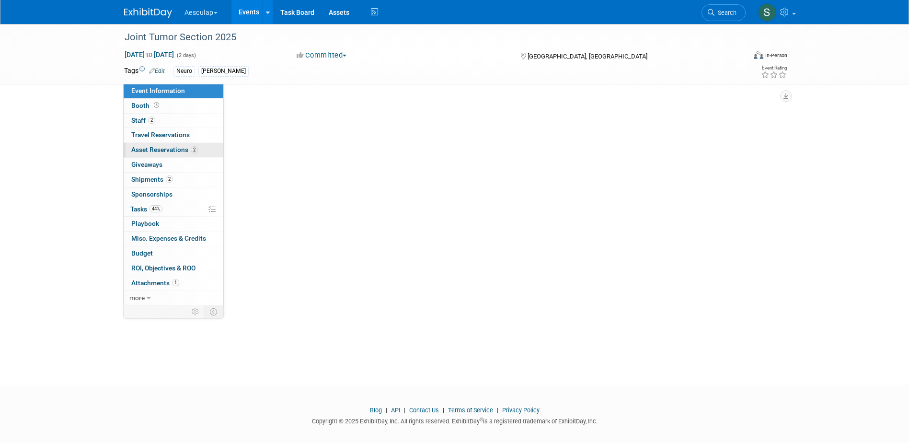
select select "No Approval Needed"
select select "Neuro"
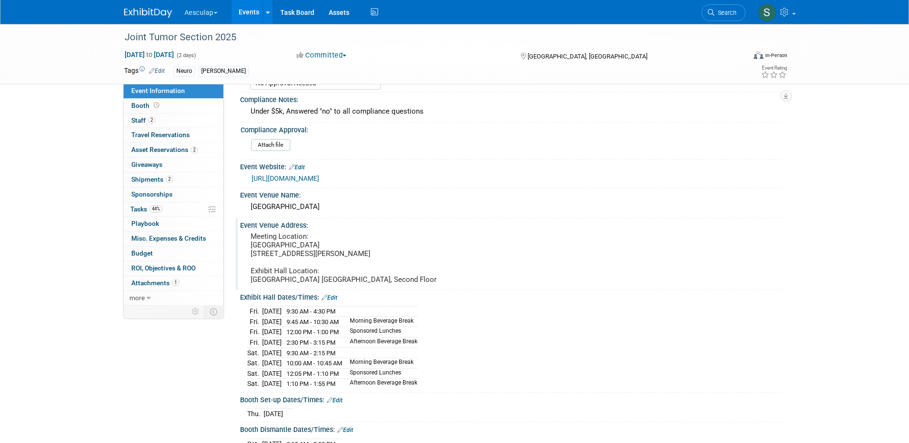
scroll to position [48, 0]
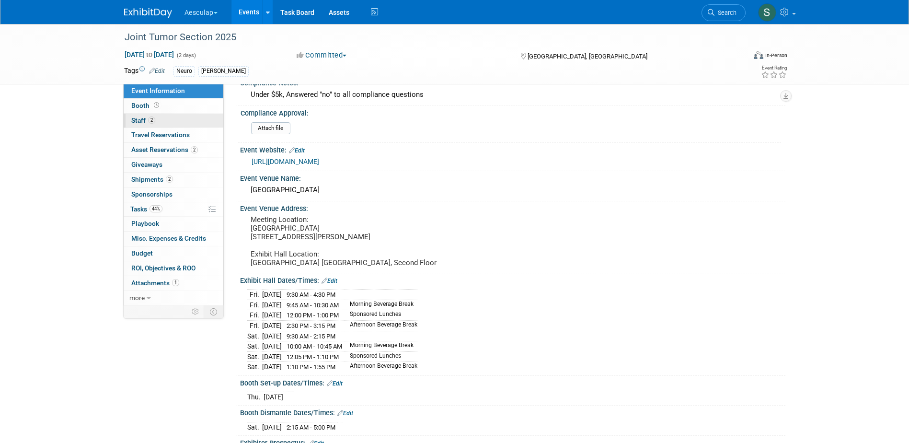
click at [136, 120] on span "Staff 2" at bounding box center [143, 120] width 24 height 8
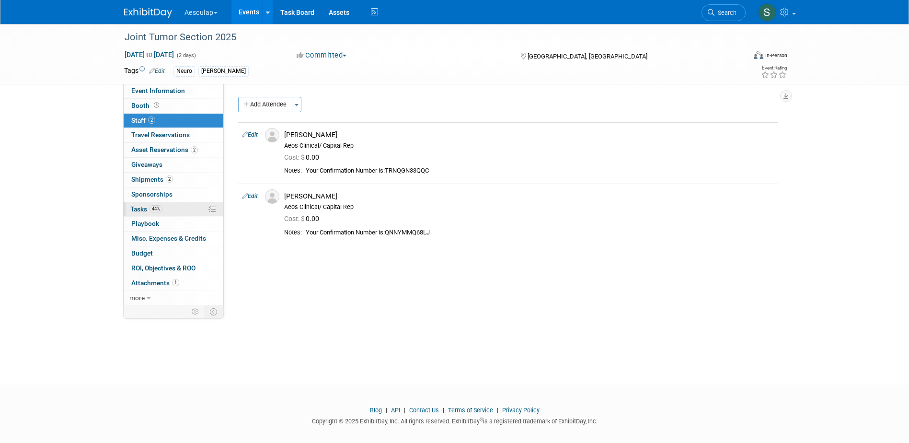
click at [146, 210] on span "Tasks 44%" at bounding box center [146, 209] width 32 height 8
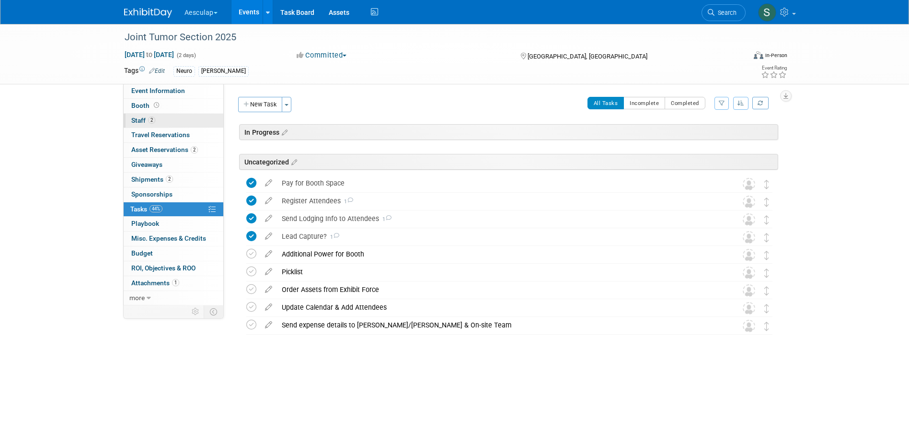
click at [145, 119] on span "Staff 2" at bounding box center [143, 120] width 24 height 8
